Goal: Transaction & Acquisition: Obtain resource

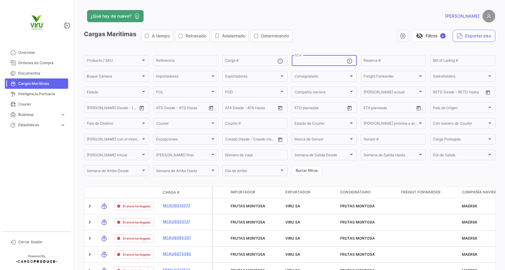
click at [324, 60] on input "OC #" at bounding box center [320, 61] width 52 height 4
paste input "20072942,20075834,20076103,20078704,20078706,20078707,20075674,20075903,2007590…"
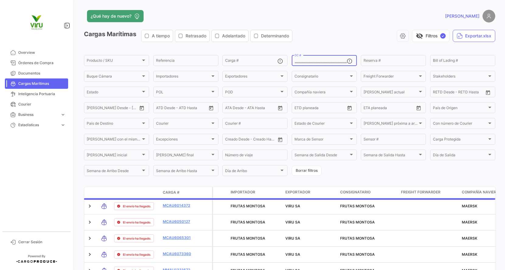
scroll to position [0, 443]
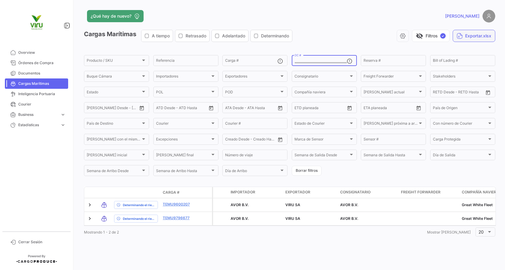
type input "20072942,20075834,20076103,20078704,20078706,20078707,20075674,20075903,2007590…"
click at [469, 35] on button "Exportar.xlsx" at bounding box center [474, 36] width 43 height 12
click at [338, 61] on input "20072942,20075834,20076103,20078704,20078706,20078707,20075674,20075903,2007590…" at bounding box center [320, 61] width 52 height 4
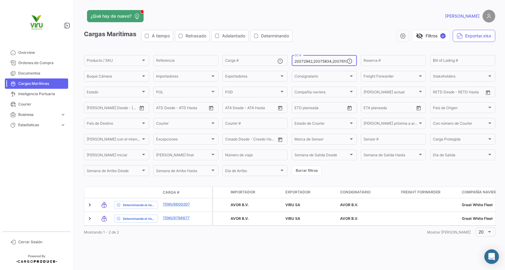
click at [338, 61] on input "20072942,20075834,20076103,20078704,20078706,20078707,20075674,20075903,2007590…" at bounding box center [320, 61] width 52 height 4
type input ",,,,,,,,,,,,,,,,,,,,,,,,,,,,,,,,,,,,,,,,,,,,,,,,,,,,,,,,,,,,,,,,,,,,,,,,,,,,,,,…"
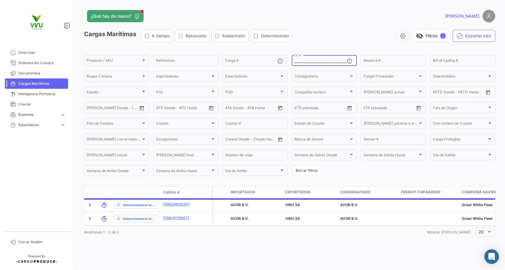
click at [338, 61] on input ",,,,,,,,,,,,,,,,,,,,,,,,,,,,,,,,,,,,,,,,,,,,,,,,,,,,,,,,,,,,,,,,,,,,,,,,,,,,,,,…" at bounding box center [320, 61] width 52 height 4
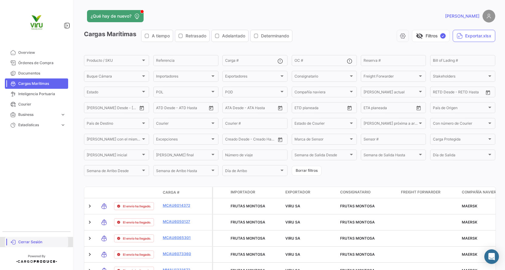
click at [33, 244] on span "Cerrar Sesión" at bounding box center [41, 241] width 47 height 5
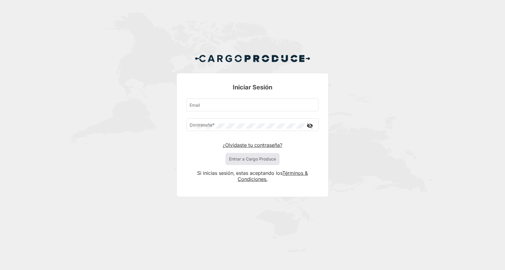
type input "rpachas@virugroup.com"
